Goal: Task Accomplishment & Management: Manage account settings

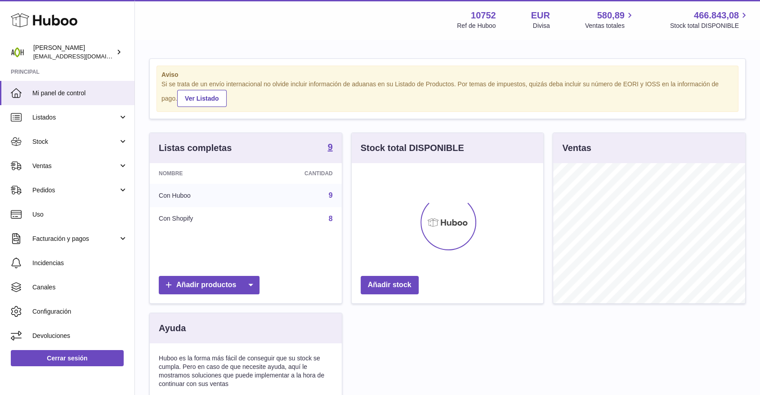
scroll to position [140, 192]
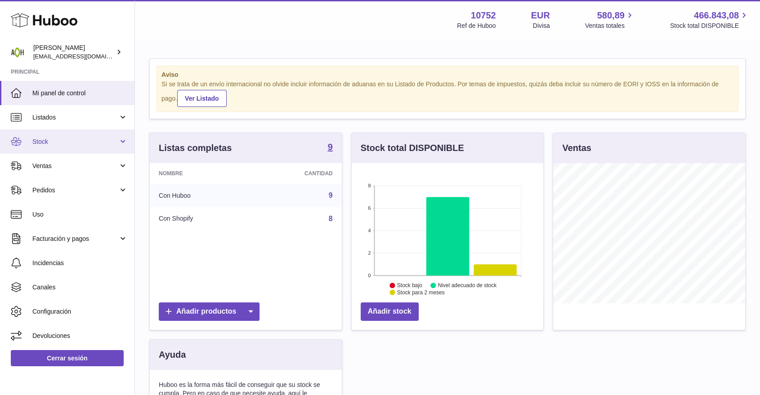
click at [65, 144] on span "Stock" at bounding box center [75, 142] width 86 height 9
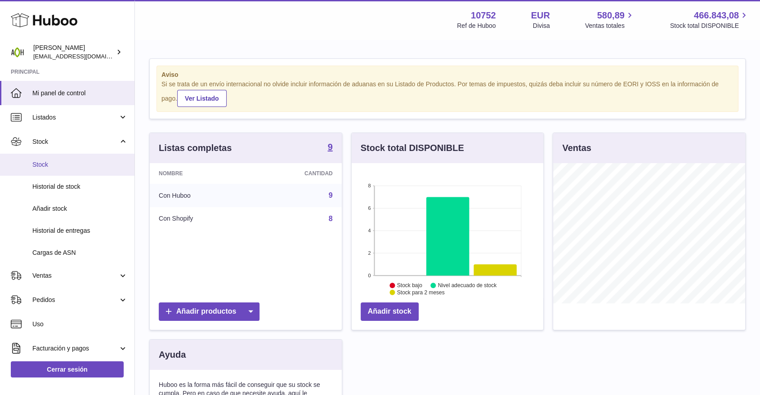
click at [56, 163] on span "Stock" at bounding box center [79, 165] width 95 height 9
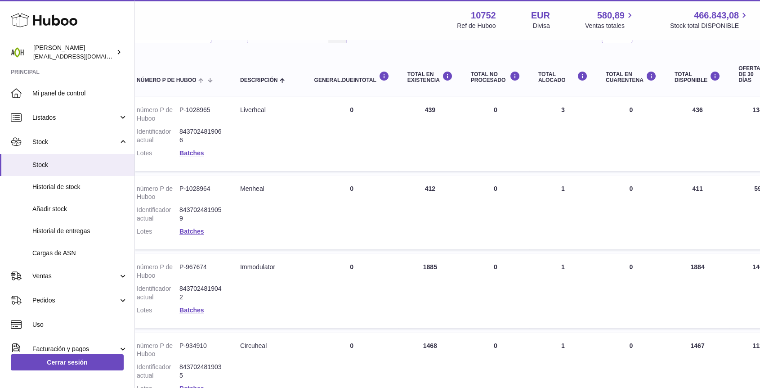
scroll to position [100, 85]
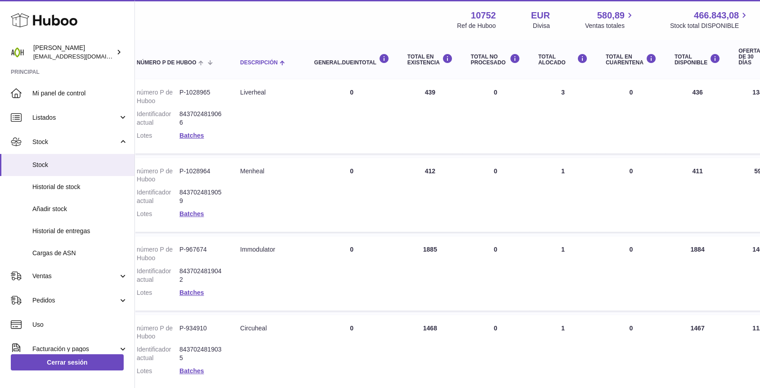
click at [267, 64] on span "Descripción" at bounding box center [258, 63] width 37 height 6
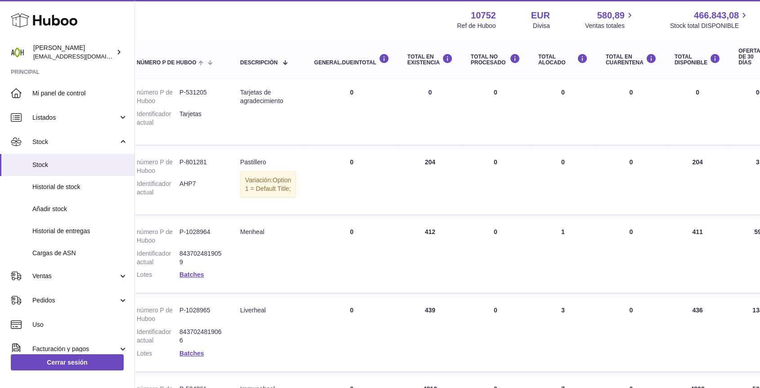
click at [267, 64] on span "Descripción" at bounding box center [258, 63] width 37 height 6
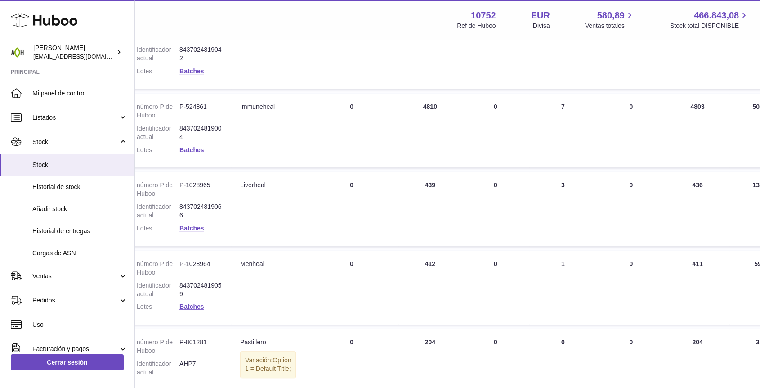
scroll to position [450, 85]
